Goal: Check status

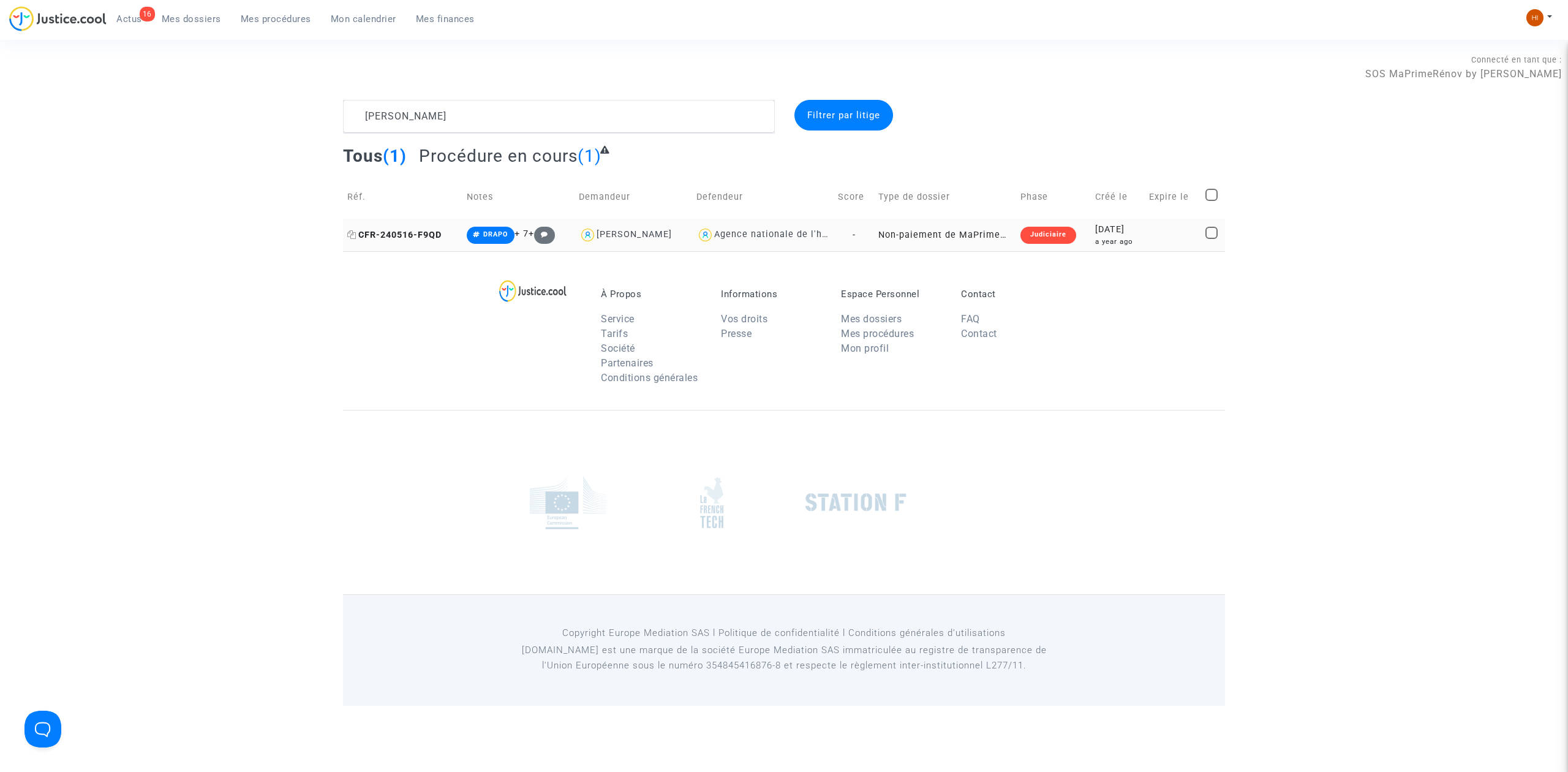
type textarea "[PERSON_NAME]"
click at [425, 229] on span "CFR-240516-F9QD" at bounding box center [395, 234] width 95 height 10
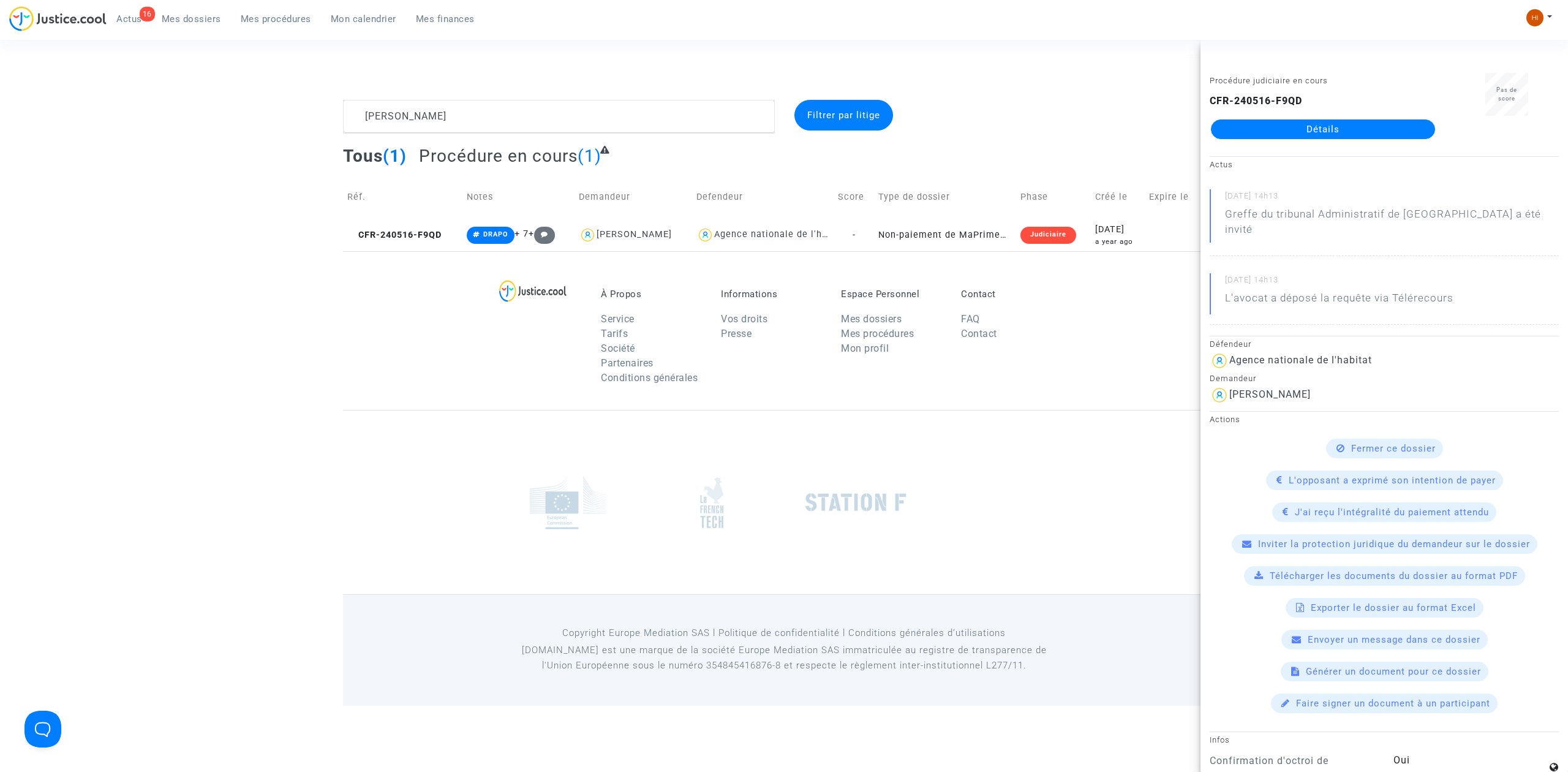
click at [1367, 127] on link "Détails" at bounding box center [1323, 129] width 224 height 19
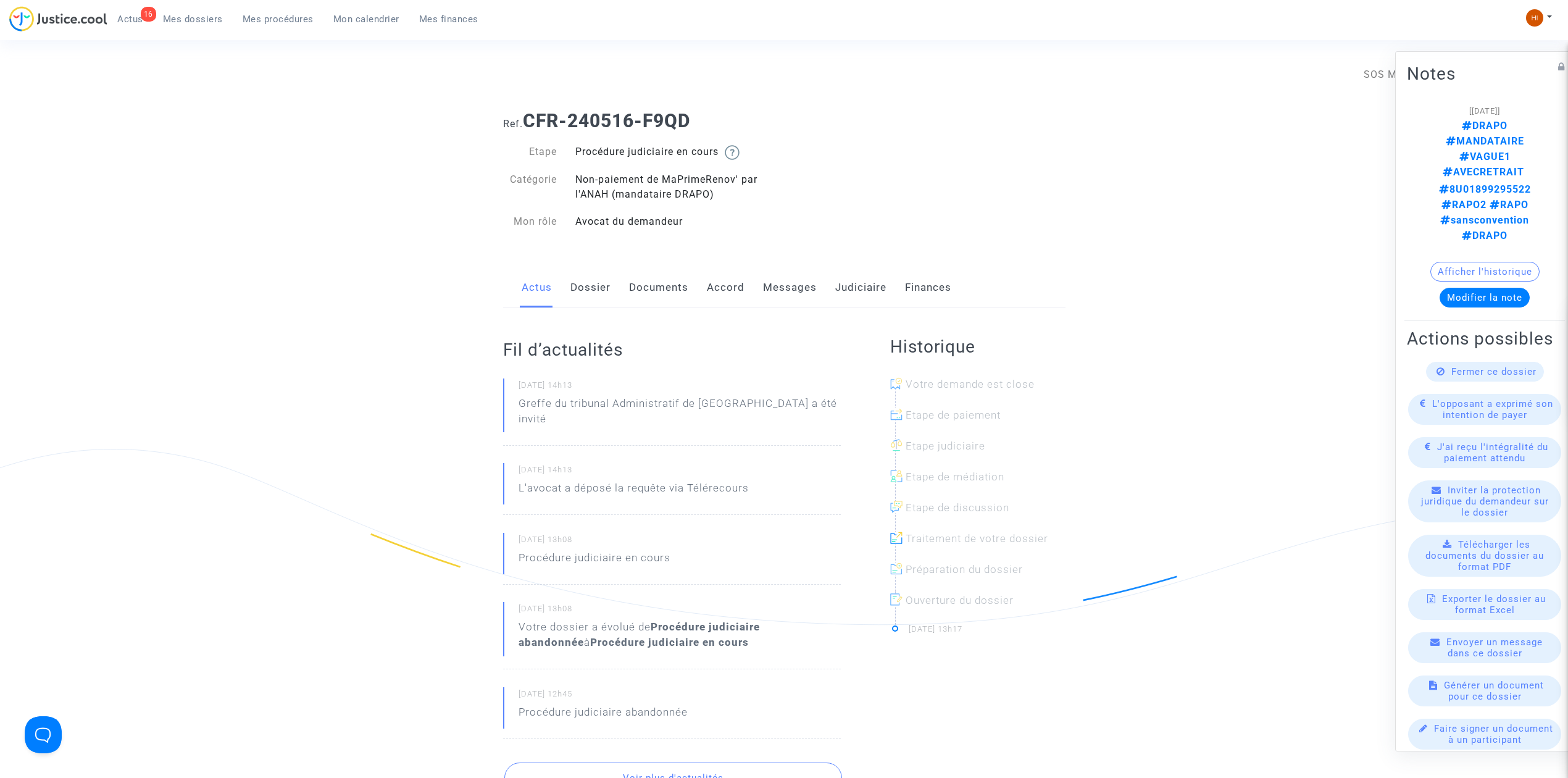
click at [835, 284] on link "Judiciaire" at bounding box center [861, 288] width 51 height 41
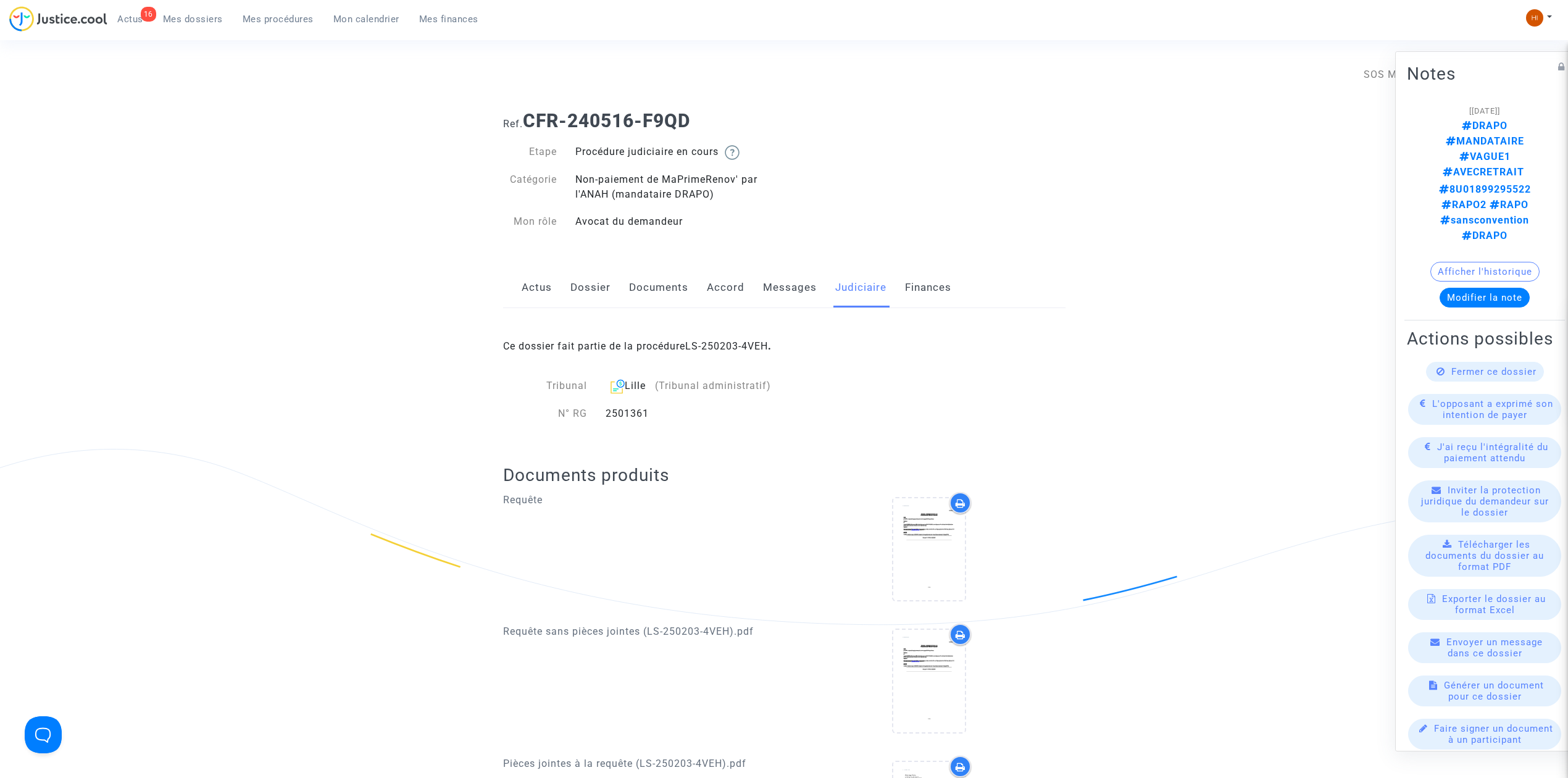
drag, startPoint x: 1178, startPoint y: 238, endPoint x: 1571, endPoint y: 15, distance: 451.9
click at [1178, 238] on ng-component "Ref. CFR-240516-F9QD Etape Procédure judiciaire en cours Catégorie Non-paiement…" at bounding box center [783, 572] width 889 height 943
click at [1536, 13] on img at bounding box center [1534, 18] width 17 height 17
click at [1500, 60] on link "Changer de compte" at bounding box center [1490, 63] width 125 height 19
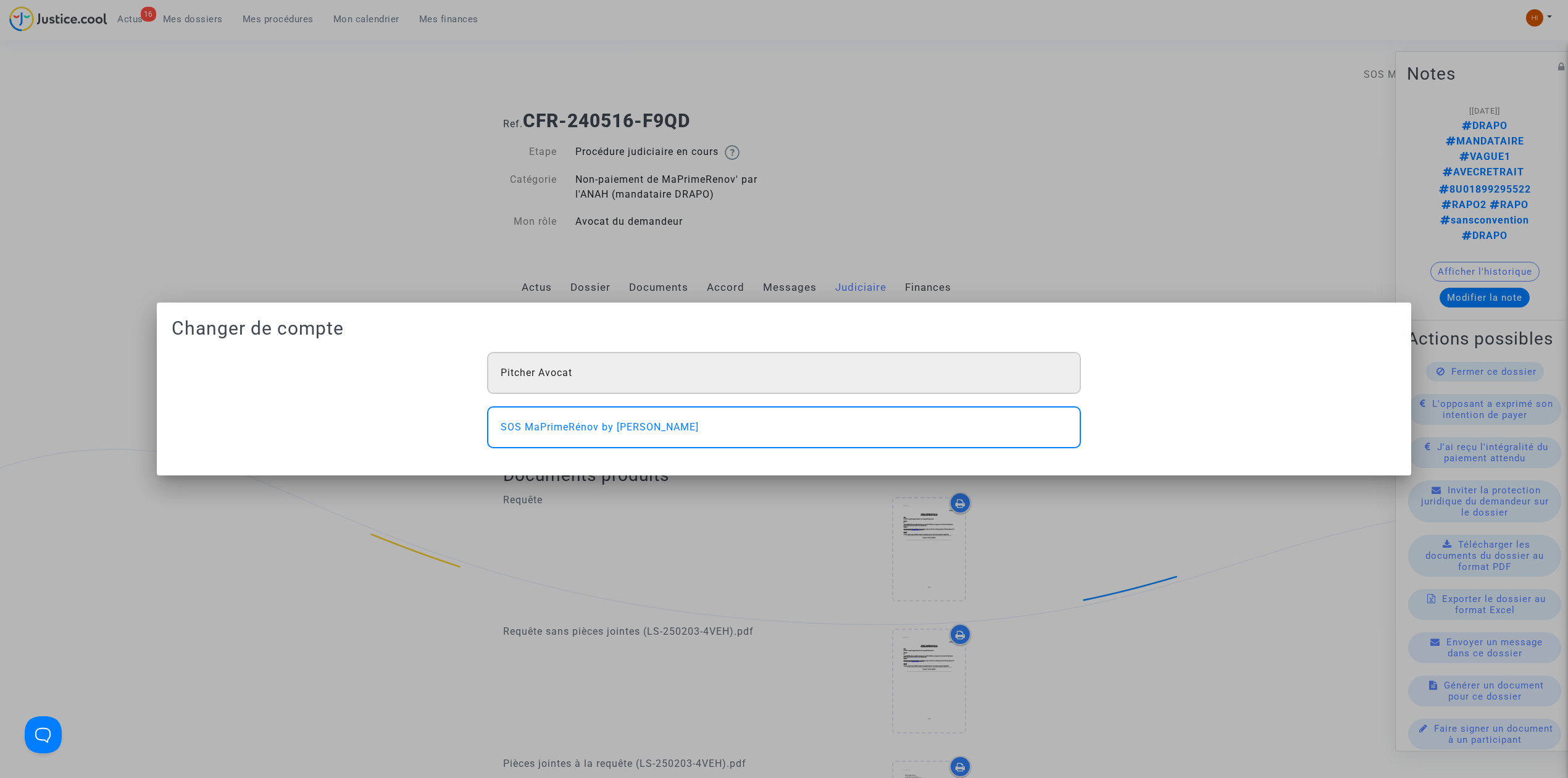
click at [502, 363] on div "Pitcher Avocat" at bounding box center [784, 373] width 594 height 42
